Goal: Task Accomplishment & Management: Manage account settings

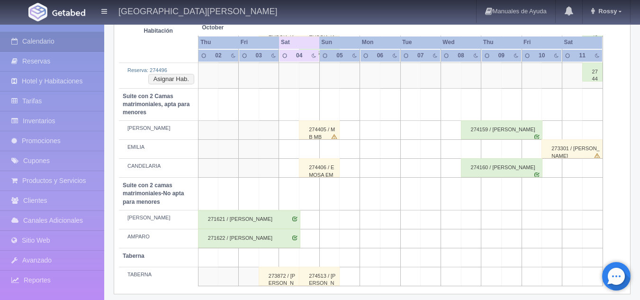
scroll to position [461, 0]
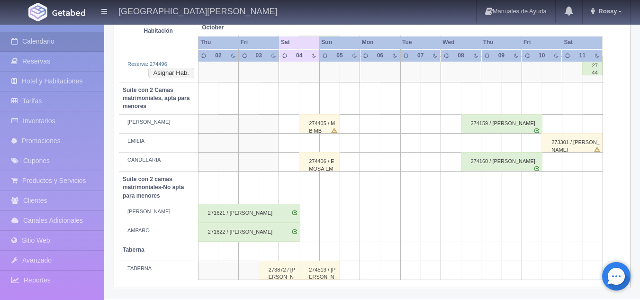
click at [253, 213] on div "271621 / [PERSON_NAME]" at bounding box center [249, 213] width 102 height 19
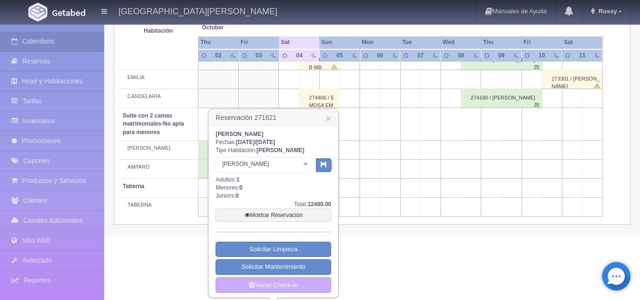
scroll to position [524, 0]
click at [290, 215] on link "Mostrar Reservación" at bounding box center [274, 214] width 116 height 13
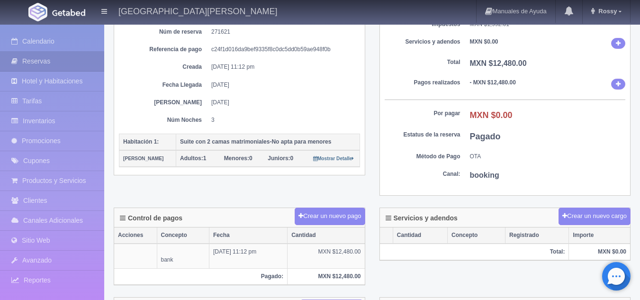
scroll to position [112, 0]
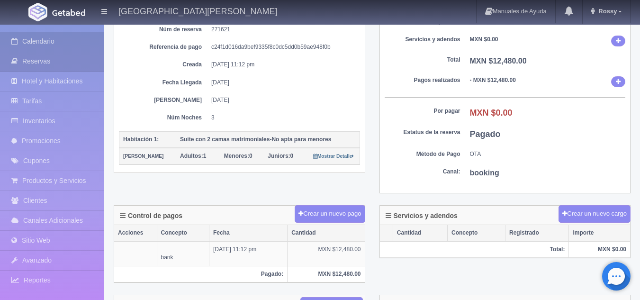
click at [61, 42] on link "Calendario" at bounding box center [52, 41] width 104 height 19
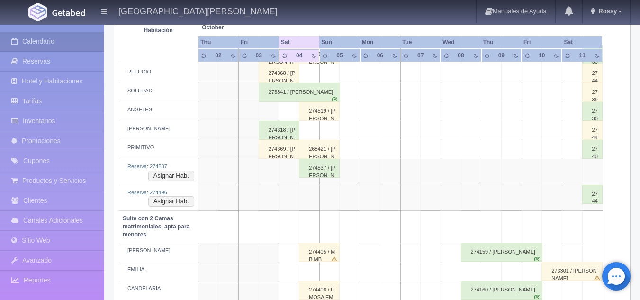
scroll to position [461, 0]
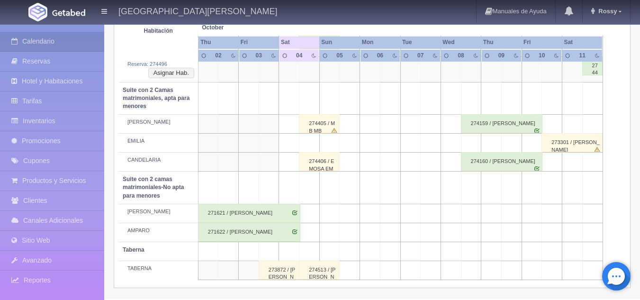
click at [265, 235] on div "271622 / [PERSON_NAME]" at bounding box center [249, 232] width 102 height 19
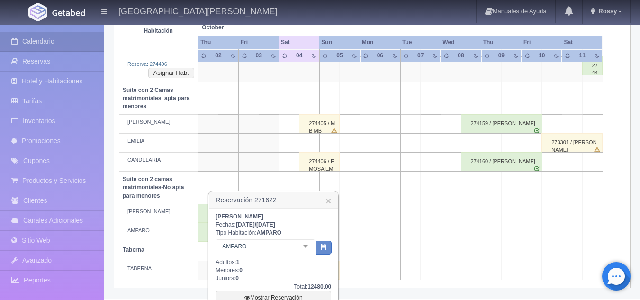
click at [295, 174] on td at bounding box center [289, 188] width 20 height 32
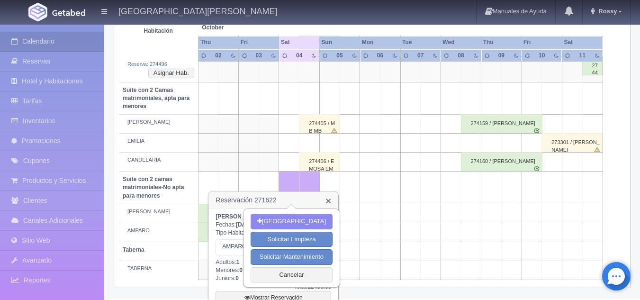
click at [329, 196] on link "×" at bounding box center [328, 201] width 6 height 10
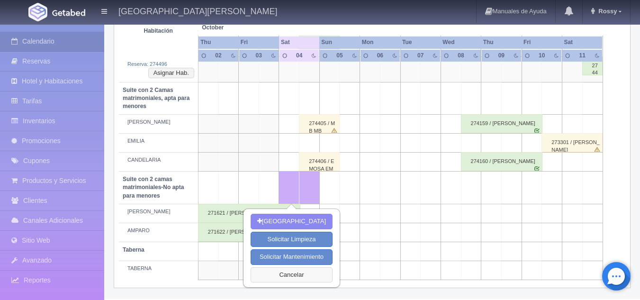
click at [299, 275] on button "Cancelar" at bounding box center [292, 275] width 82 height 16
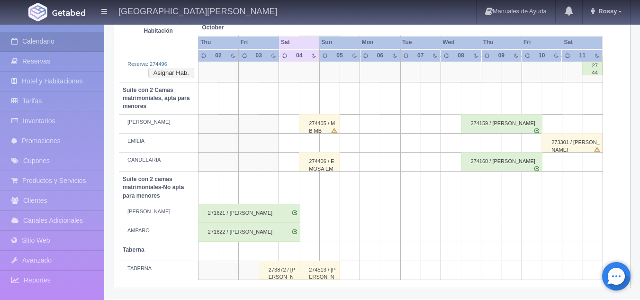
click at [257, 234] on div "271622 / [PERSON_NAME]" at bounding box center [249, 232] width 102 height 19
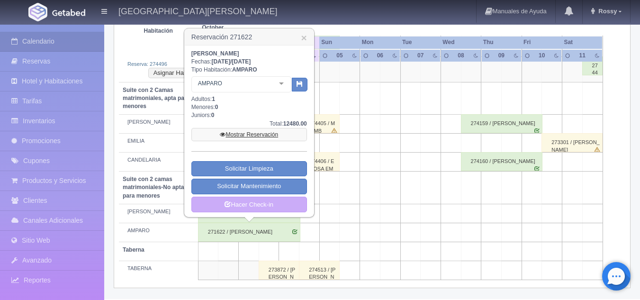
click at [269, 138] on link "Mostrar Reservación" at bounding box center [249, 134] width 116 height 13
